Goal: Transaction & Acquisition: Subscribe to service/newsletter

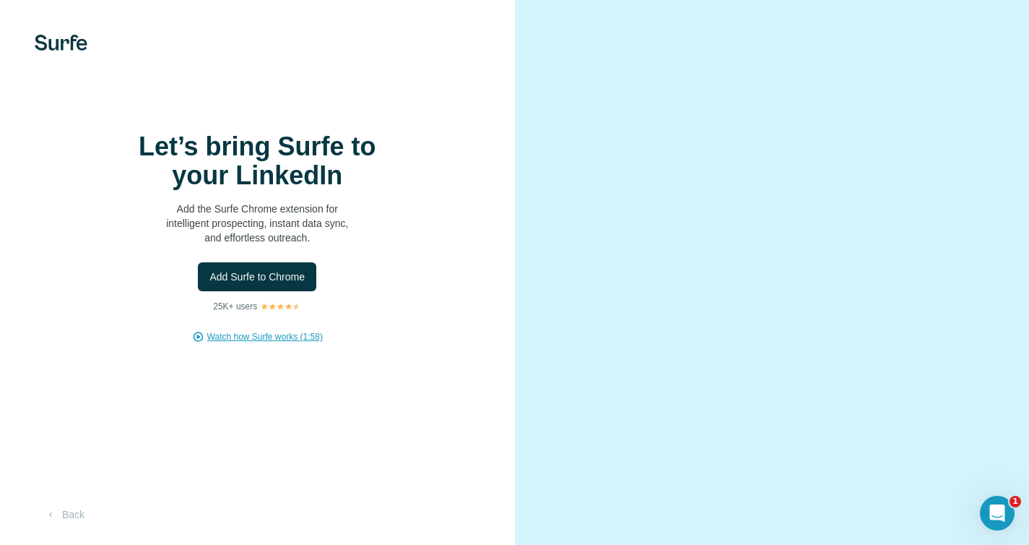
click at [308, 343] on span "Watch how Surfe works (1:58)" at bounding box center [265, 336] width 116 height 13
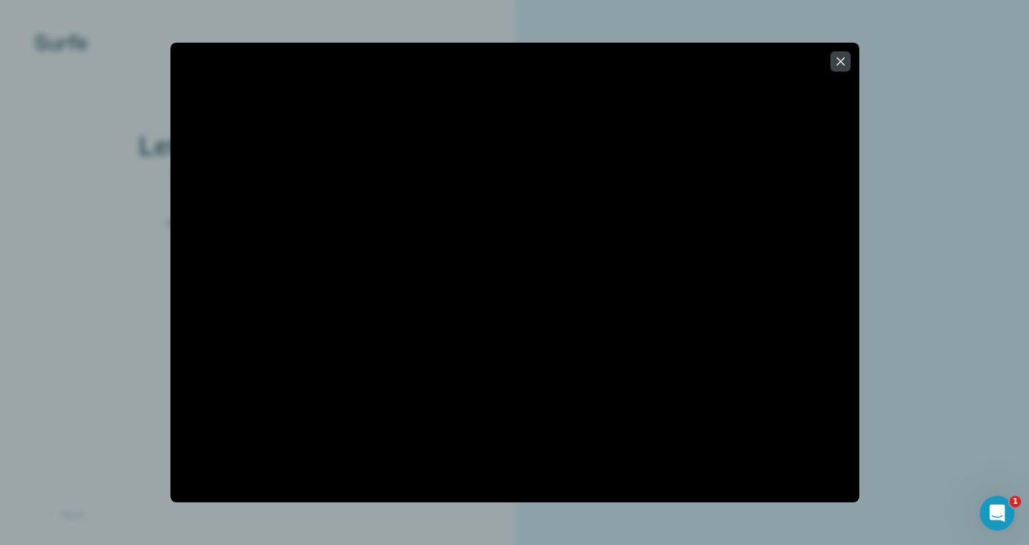
click at [110, 235] on div at bounding box center [514, 272] width 1029 height 545
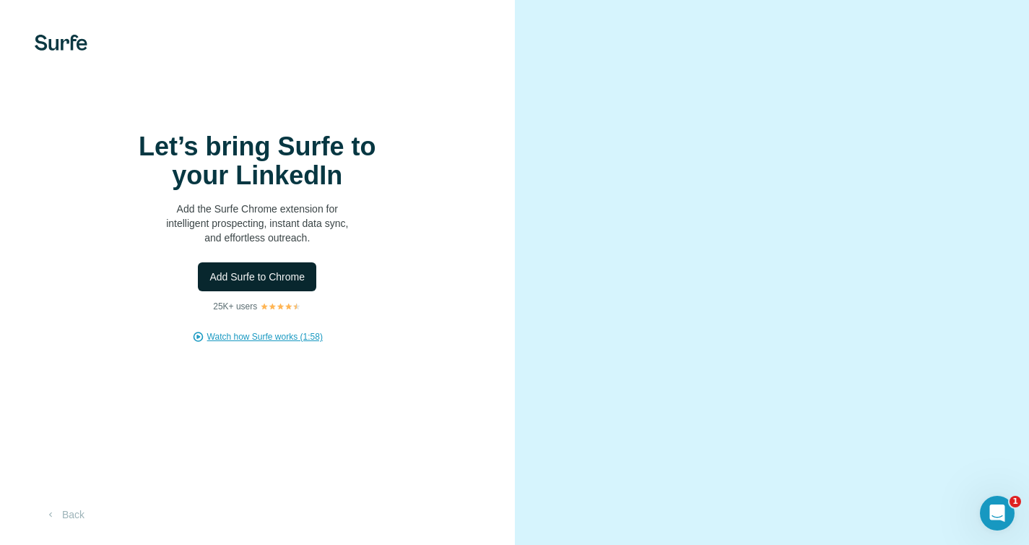
click at [258, 280] on span "Add Surfe to Chrome" at bounding box center [256, 276] width 95 height 14
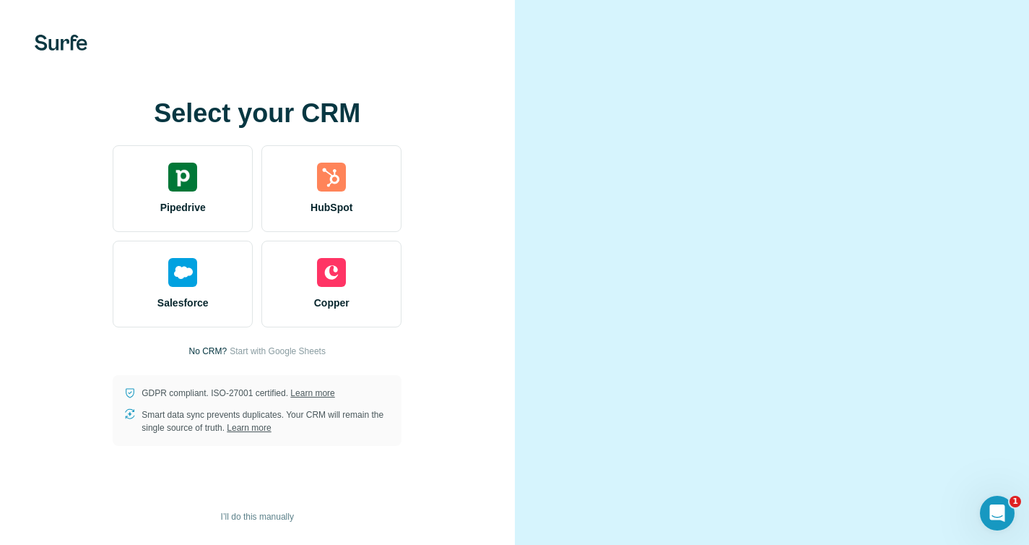
click at [632, 164] on video at bounding box center [772, 272] width 434 height 217
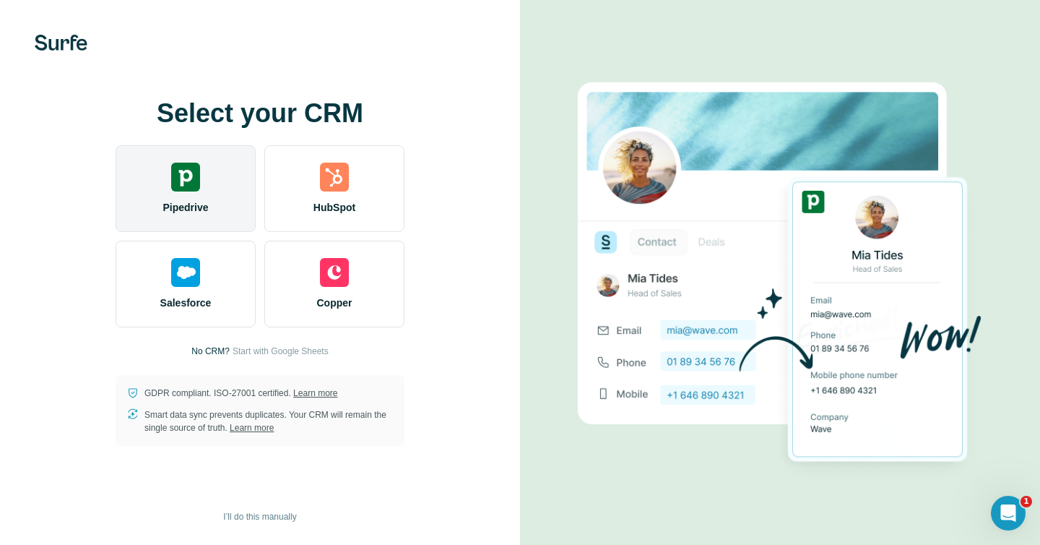
click at [145, 186] on div "Pipedrive" at bounding box center [186, 188] width 140 height 87
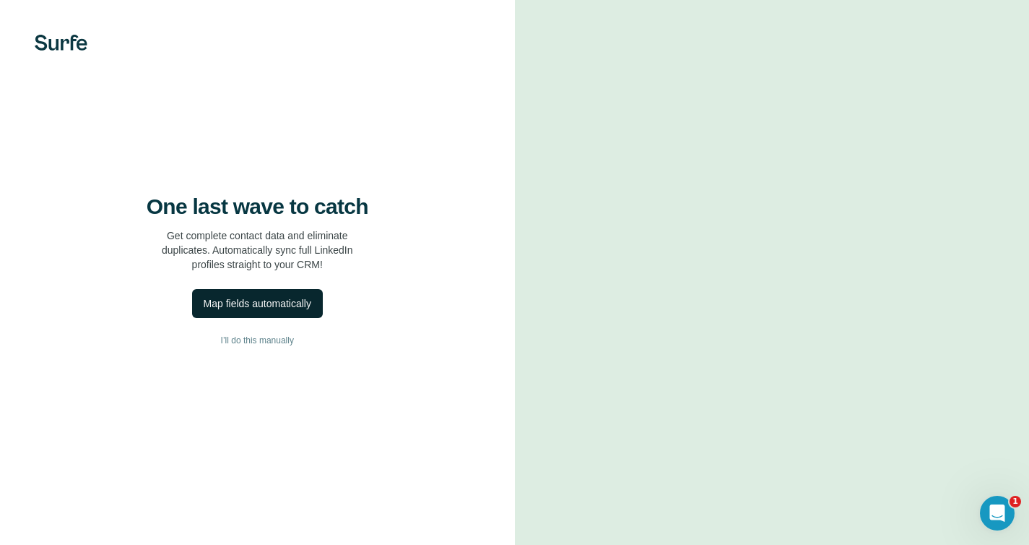
click at [291, 308] on div "Map fields automatically" at bounding box center [258, 303] width 108 height 14
